Goal: Navigation & Orientation: Find specific page/section

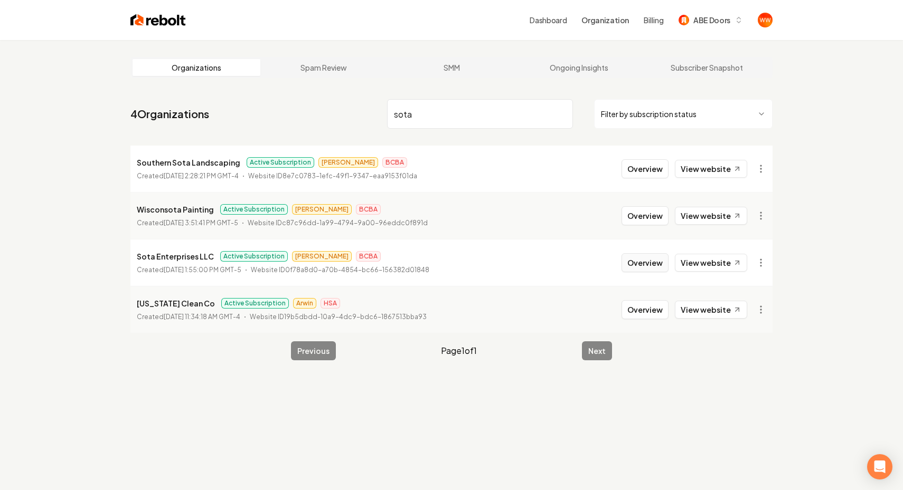
type input "sota"
click at [637, 257] on button "Overview" at bounding box center [644, 262] width 47 height 19
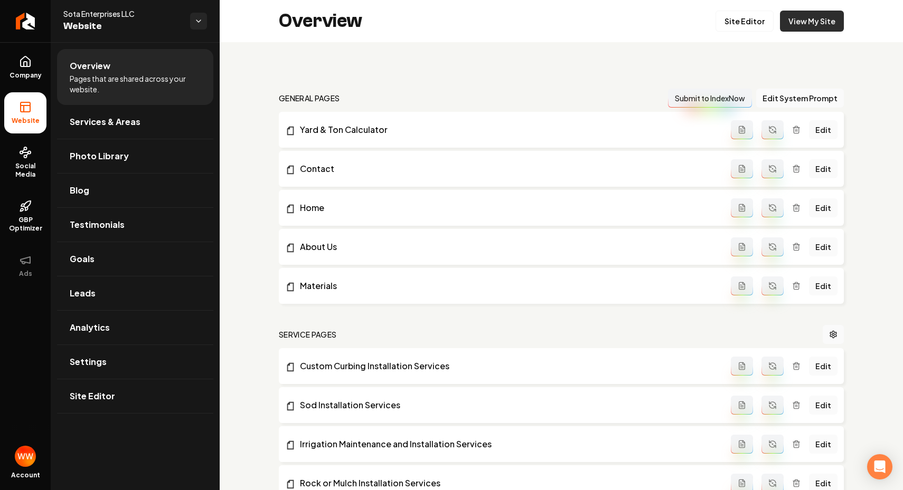
click at [798, 21] on link "View My Site" at bounding box center [812, 21] width 64 height 21
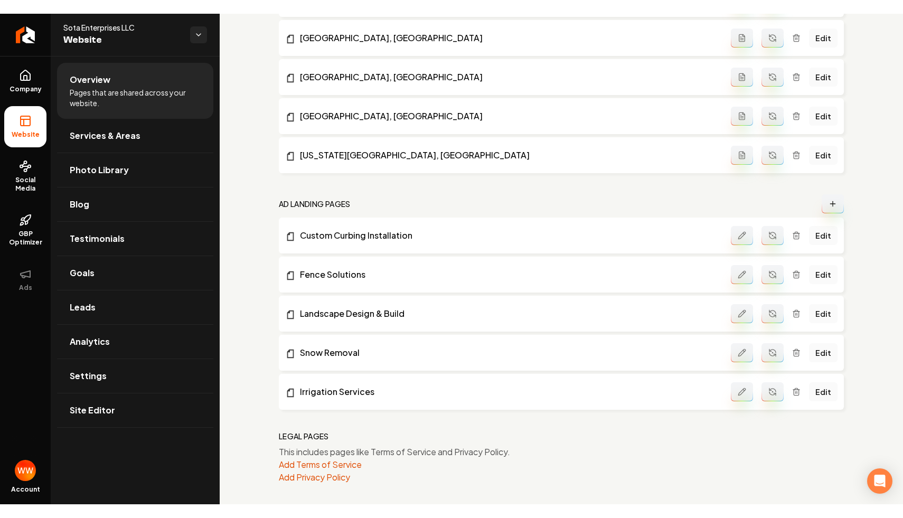
scroll to position [1013, 0]
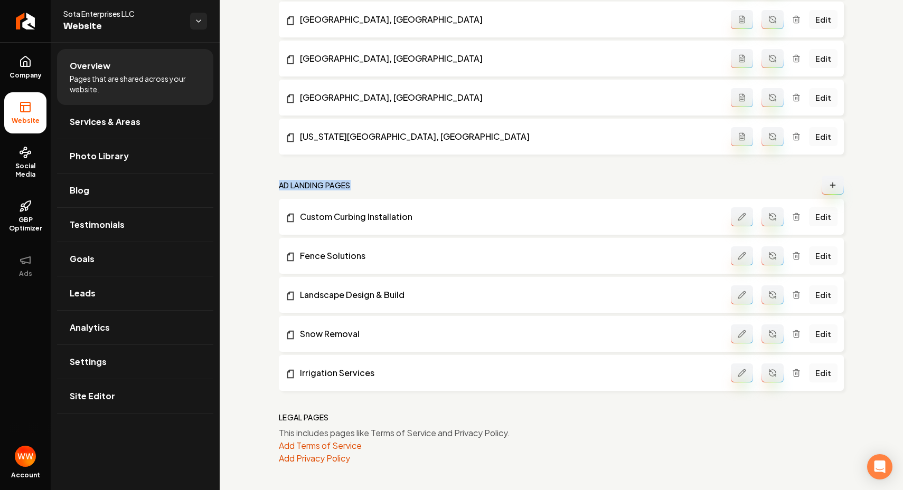
drag, startPoint x: 280, startPoint y: 184, endPoint x: 401, endPoint y: 188, distance: 121.5
click at [401, 188] on nav "Ad landing pages" at bounding box center [561, 185] width 565 height 19
click at [460, 188] on nav "Ad landing pages" at bounding box center [561, 185] width 565 height 19
click at [326, 334] on link "Snow Removal" at bounding box center [507, 334] width 445 height 13
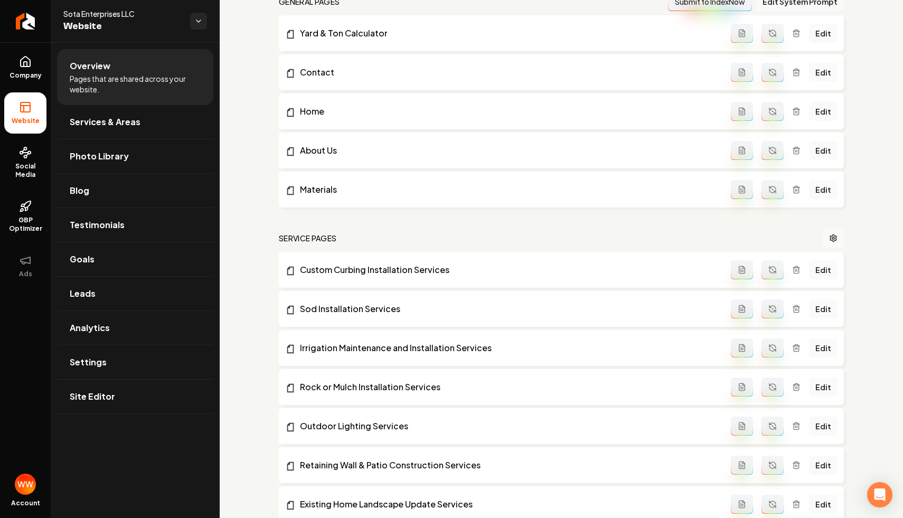
scroll to position [0, 0]
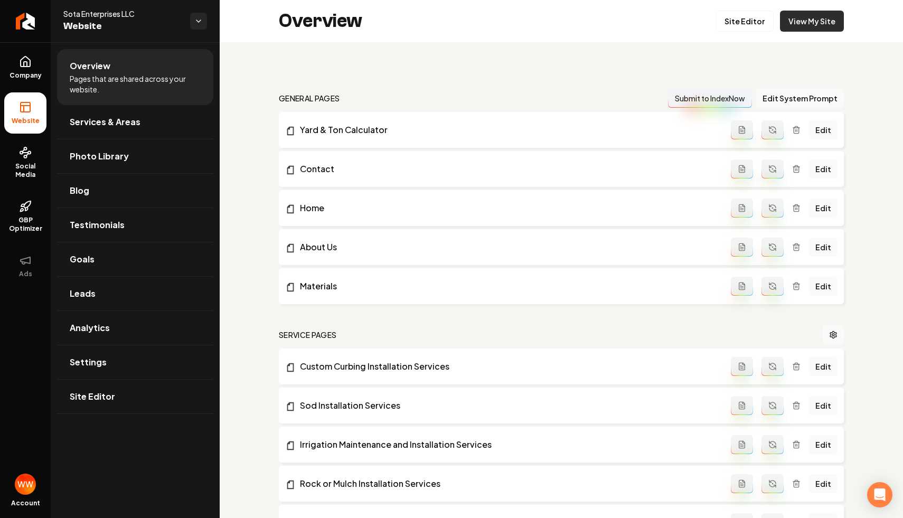
click at [815, 21] on link "View My Site" at bounding box center [812, 21] width 64 height 21
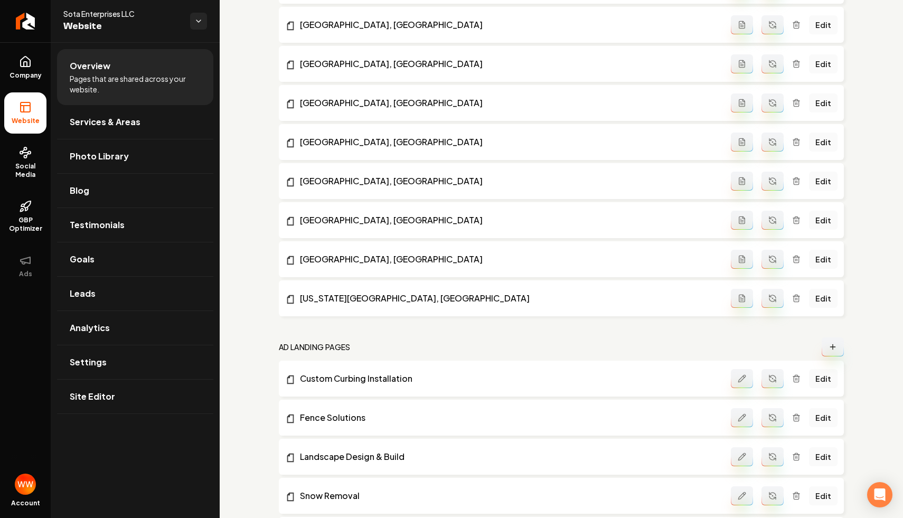
scroll to position [946, 0]
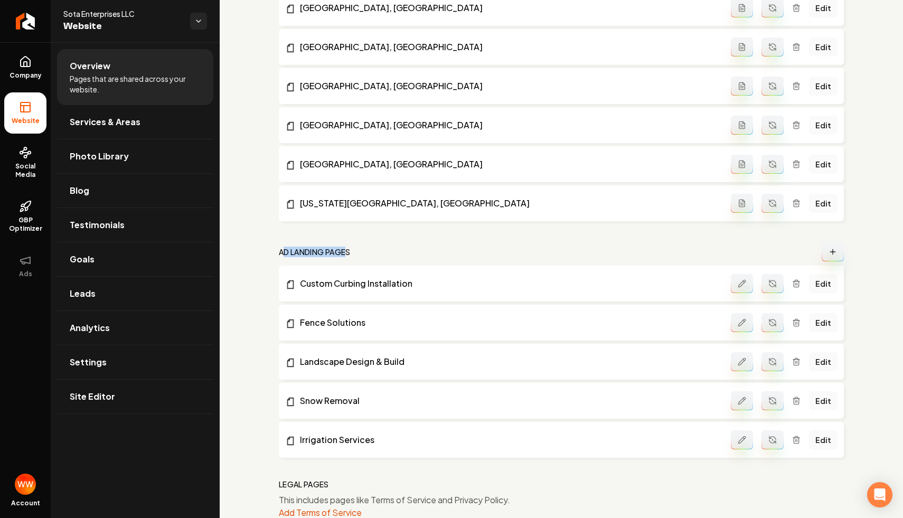
drag, startPoint x: 346, startPoint y: 252, endPoint x: 282, endPoint y: 251, distance: 64.4
click at [282, 251] on h2 "Ad landing pages" at bounding box center [315, 251] width 72 height 11
click at [354, 324] on link "Fence Solutions" at bounding box center [507, 322] width 445 height 13
